Goal: Task Accomplishment & Management: Use online tool/utility

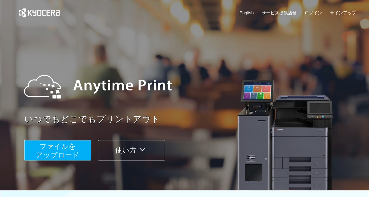
click at [59, 151] on span "ファイルを ​​アップロード" at bounding box center [58, 150] width 44 height 17
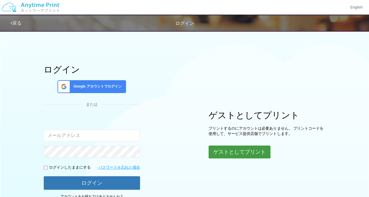
click at [225, 148] on button "ゲストとしてプリント" at bounding box center [240, 151] width 62 height 13
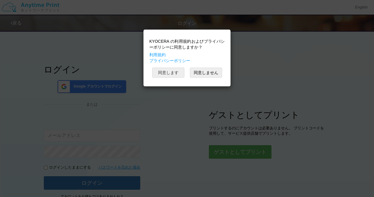
click at [169, 71] on button "同意します" at bounding box center [168, 72] width 32 height 10
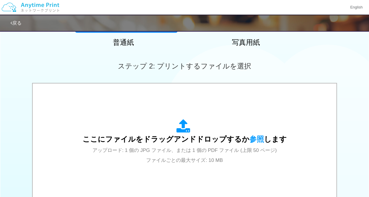
scroll to position [140, 0]
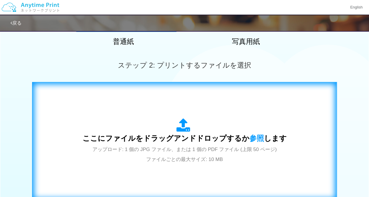
click at [146, 121] on div "ここにファイルをドラッグアンドドロップするか 参照 します アップロード: 1 個の JPG ファイル、または 1 個の PDF ファイル (上限 50 ペー…" at bounding box center [185, 141] width 204 height 46
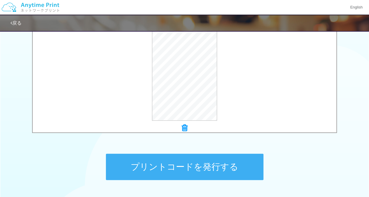
scroll to position [206, 0]
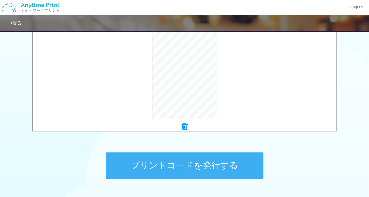
click at [170, 167] on button "プリントコードを発行する" at bounding box center [185, 165] width 158 height 26
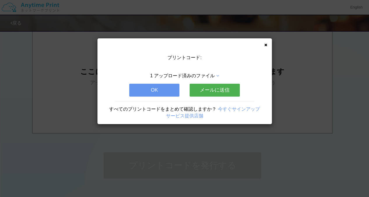
scroll to position [0, 0]
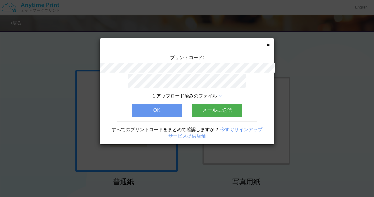
click at [220, 94] on icon at bounding box center [219, 95] width 3 height 5
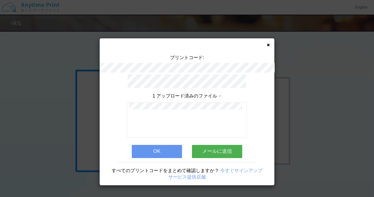
click at [267, 44] on icon at bounding box center [268, 45] width 3 height 4
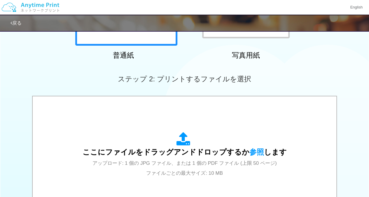
scroll to position [126, 0]
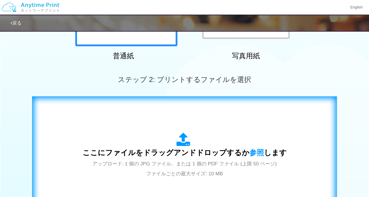
click at [185, 132] on icon at bounding box center [185, 139] width 16 height 15
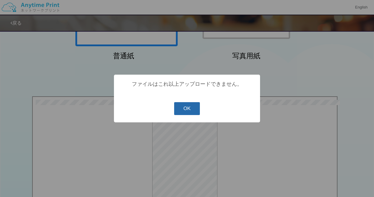
click at [184, 112] on button "OK" at bounding box center [187, 108] width 26 height 13
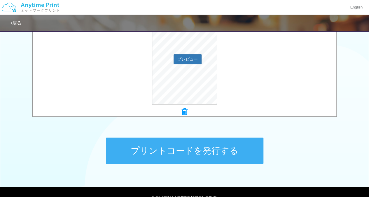
scroll to position [227, 0]
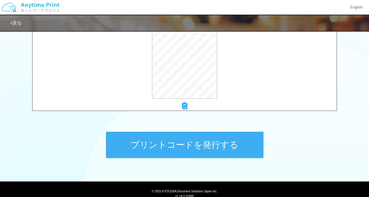
click at [150, 146] on button "プリントコードを発行する" at bounding box center [185, 144] width 158 height 26
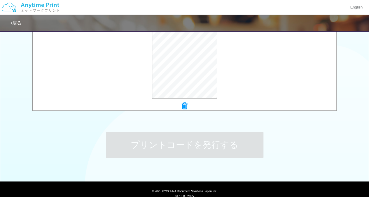
scroll to position [0, 0]
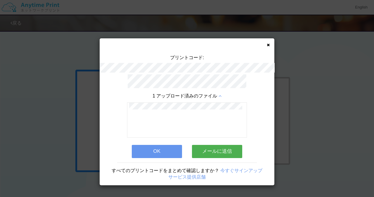
click at [162, 148] on button "OK" at bounding box center [157, 151] width 50 height 13
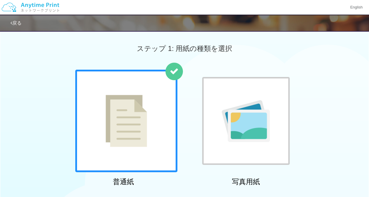
click at [145, 128] on img at bounding box center [126, 121] width 41 height 52
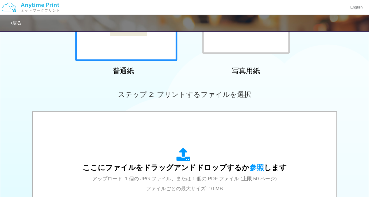
scroll to position [110, 0]
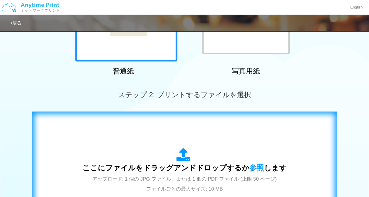
click at [163, 152] on div "ここにファイルをドラッグアンドドロップするか 参照 します アップロード: 1 個の JPG ファイル、または 1 個の PDF ファイル (上限 50 ペー…" at bounding box center [185, 170] width 204 height 46
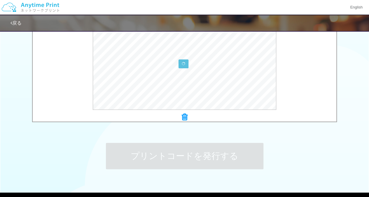
scroll to position [218, 0]
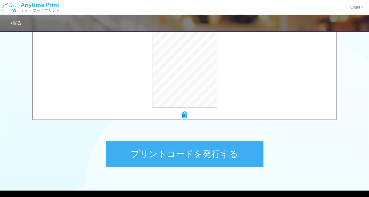
click at [184, 166] on button "プリントコードを発行する" at bounding box center [185, 153] width 158 height 26
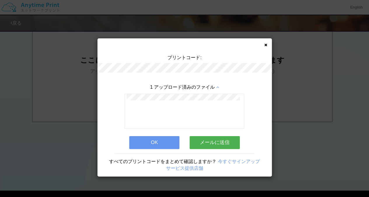
scroll to position [0, 0]
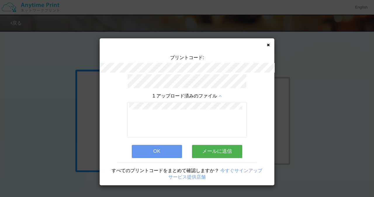
click at [159, 145] on button "OK" at bounding box center [157, 151] width 50 height 13
